Goal: Ask a question

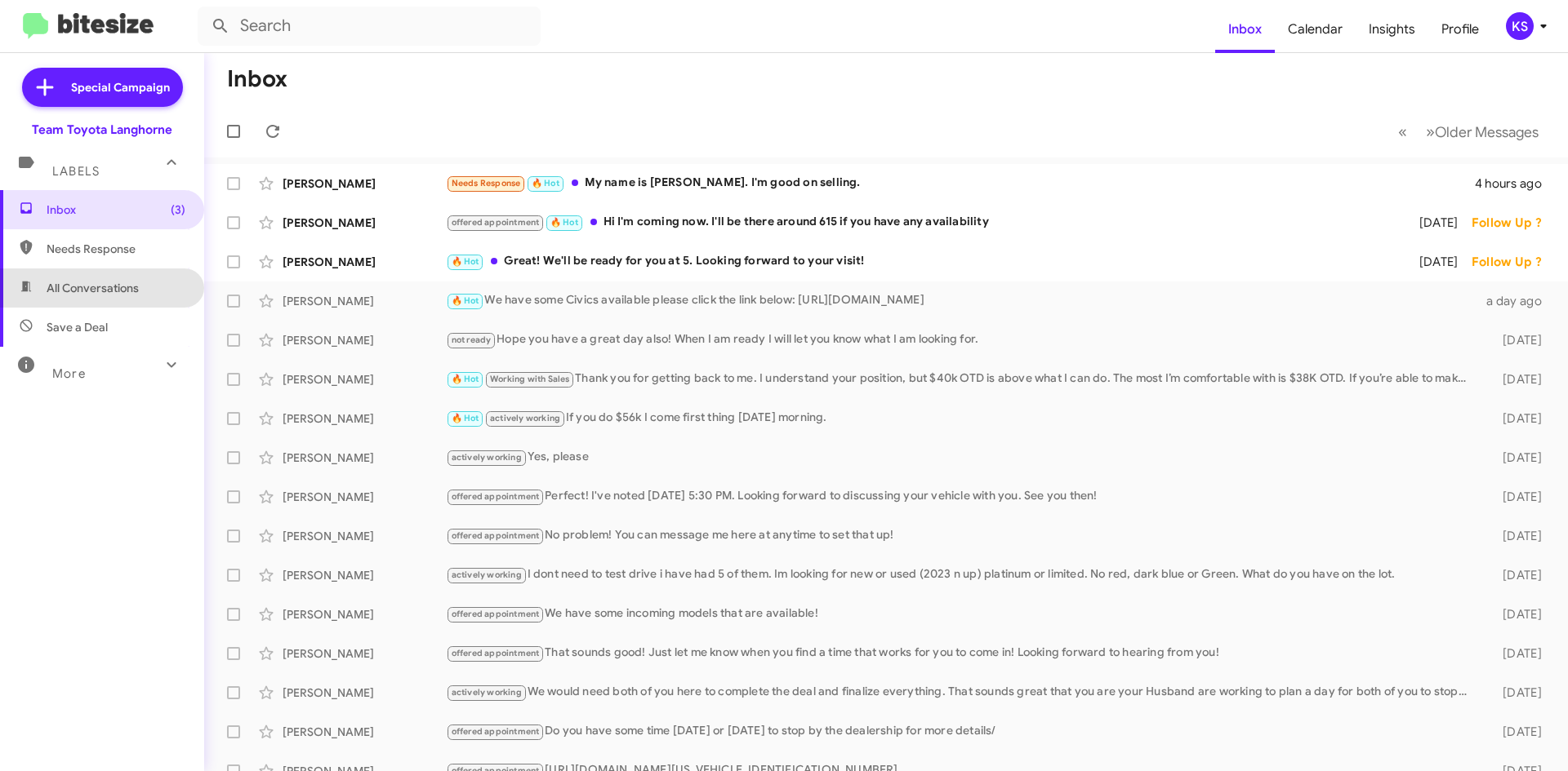
click at [132, 292] on span "All Conversations" at bounding box center [92, 287] width 92 height 16
type input "in:all-conversations"
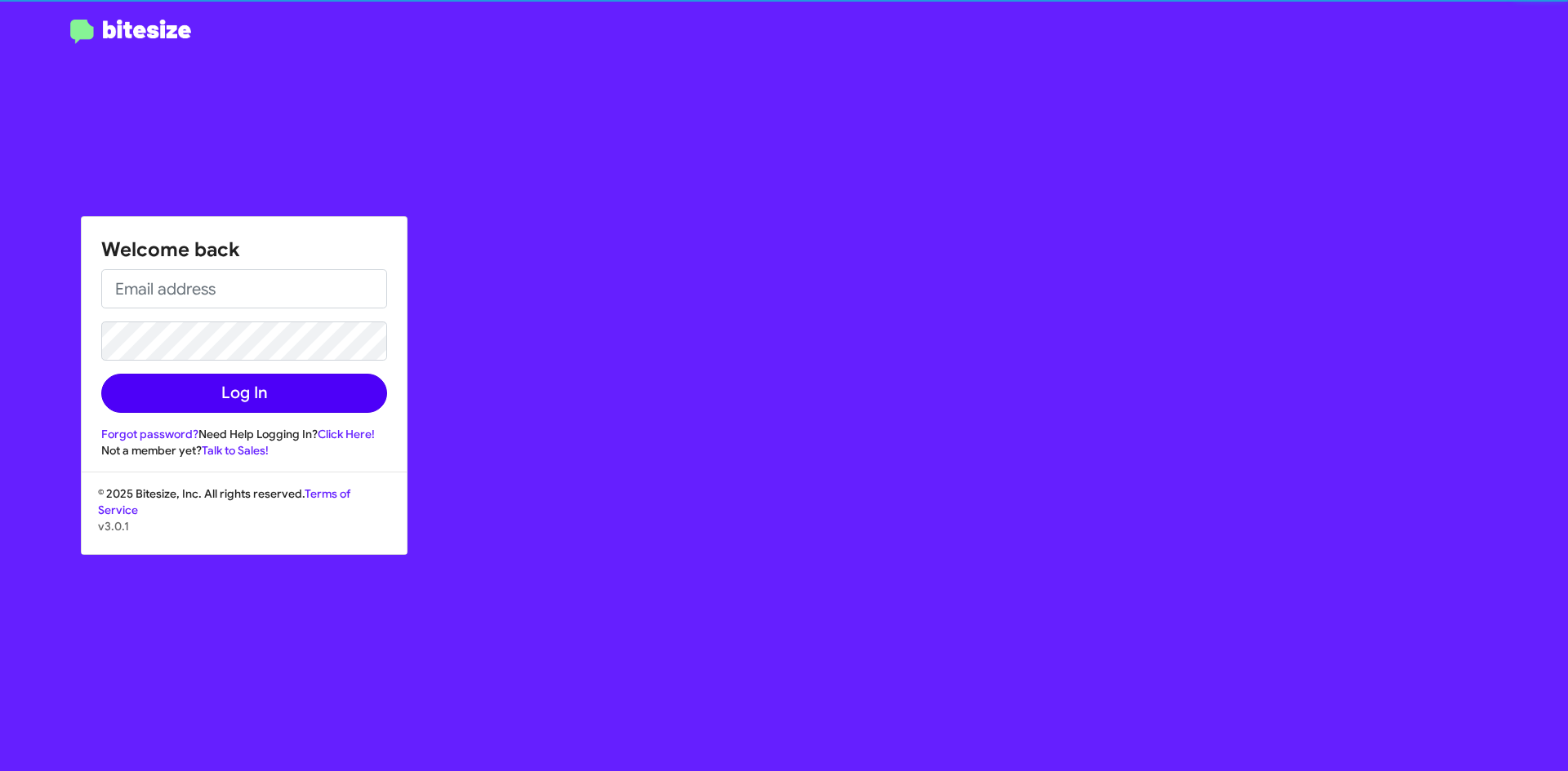
type input "[EMAIL_ADDRESS][DOMAIN_NAME]"
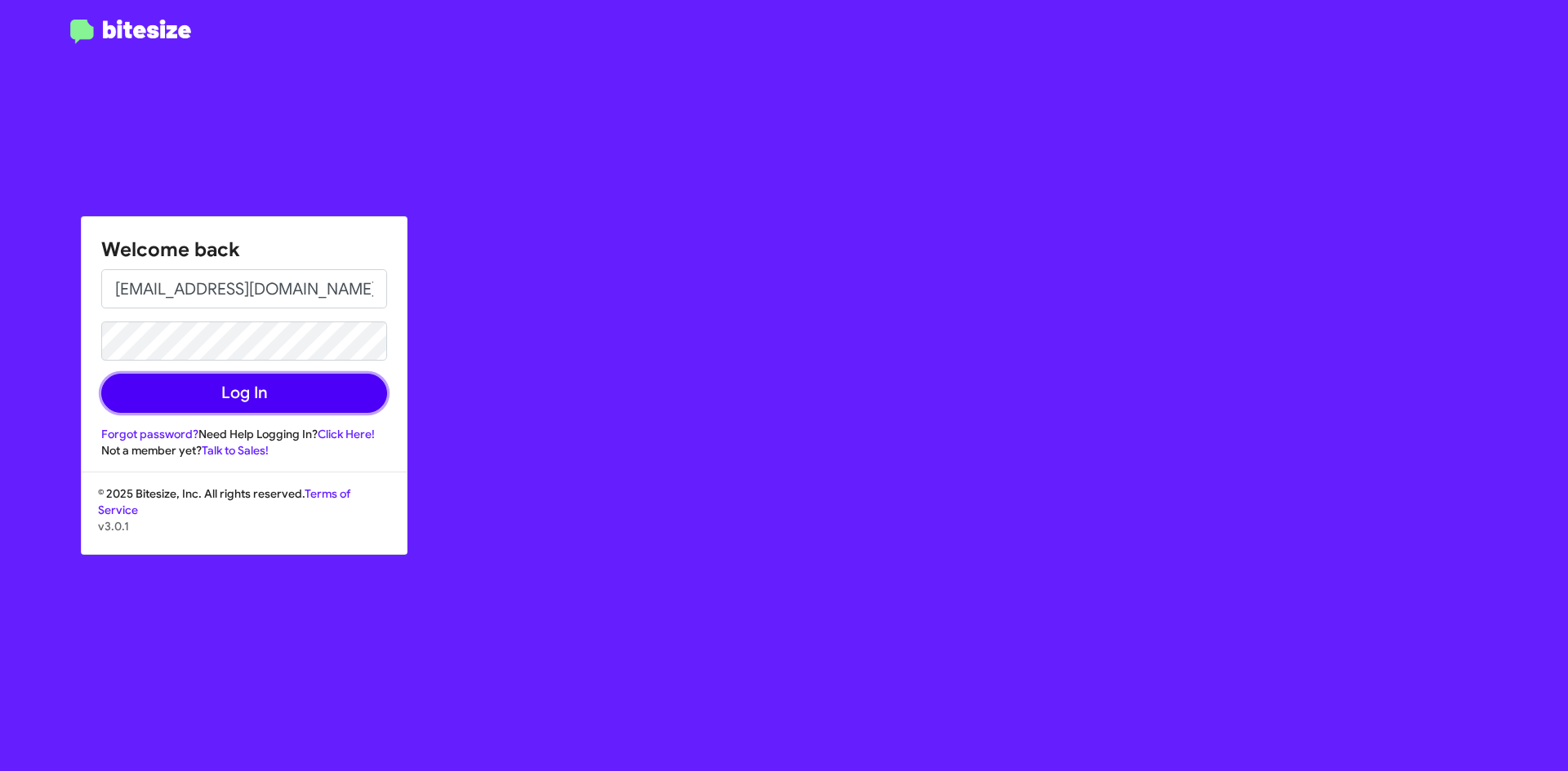
click at [282, 398] on button "Log In" at bounding box center [244, 394] width 286 height 39
